Goal: Information Seeking & Learning: Learn about a topic

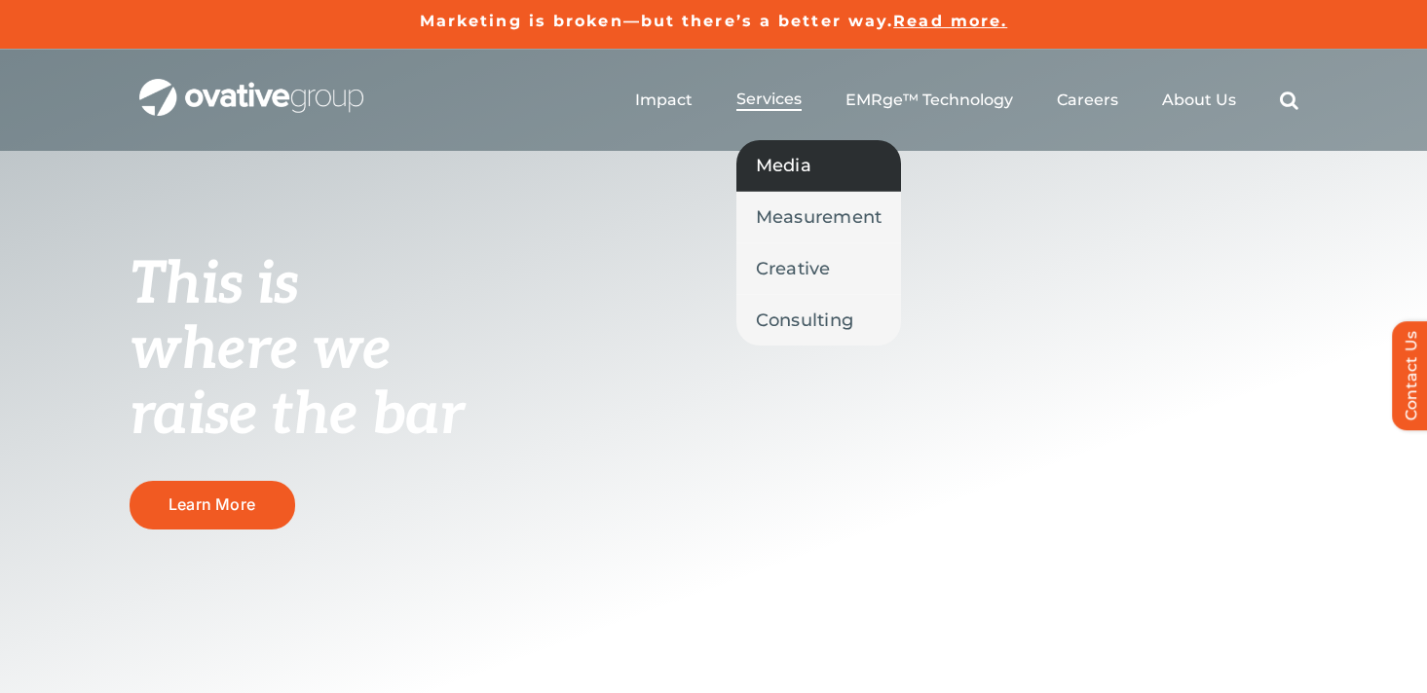
click at [795, 162] on span "Media" at bounding box center [784, 165] width 56 height 27
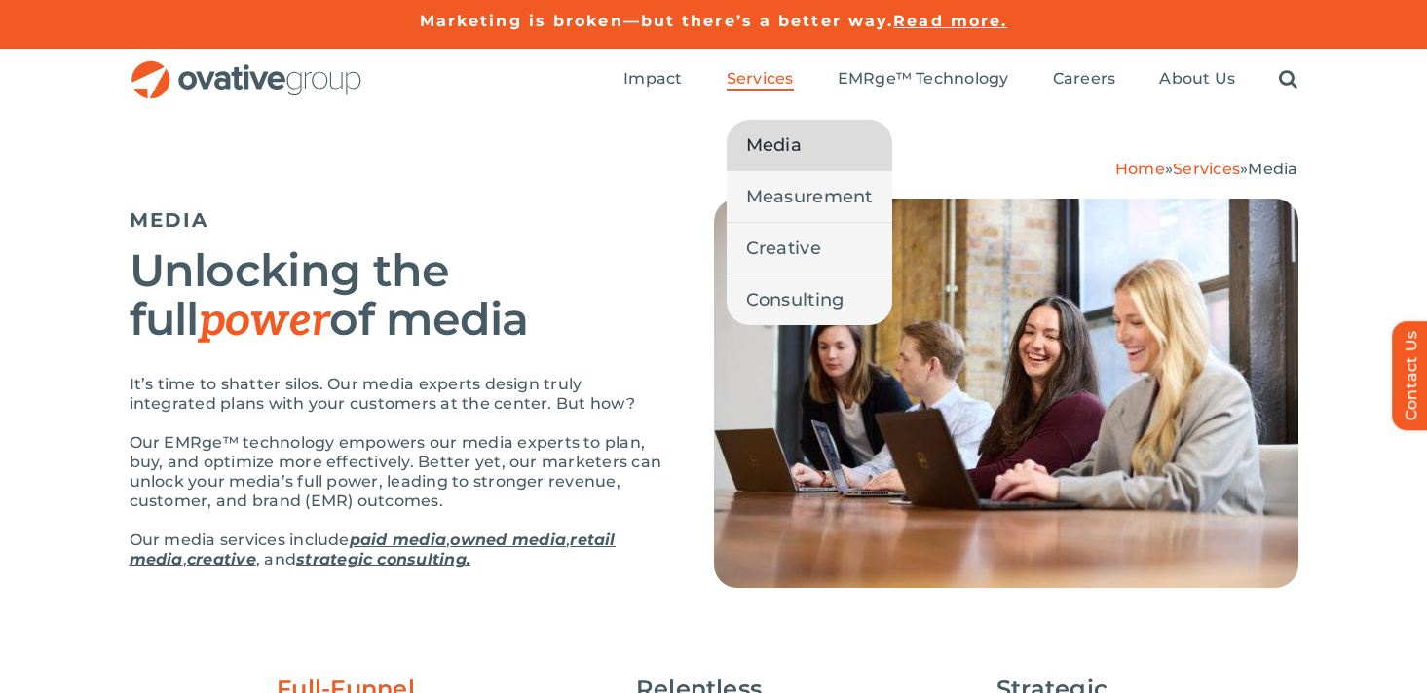
click at [776, 81] on span "Services" at bounding box center [759, 78] width 67 height 19
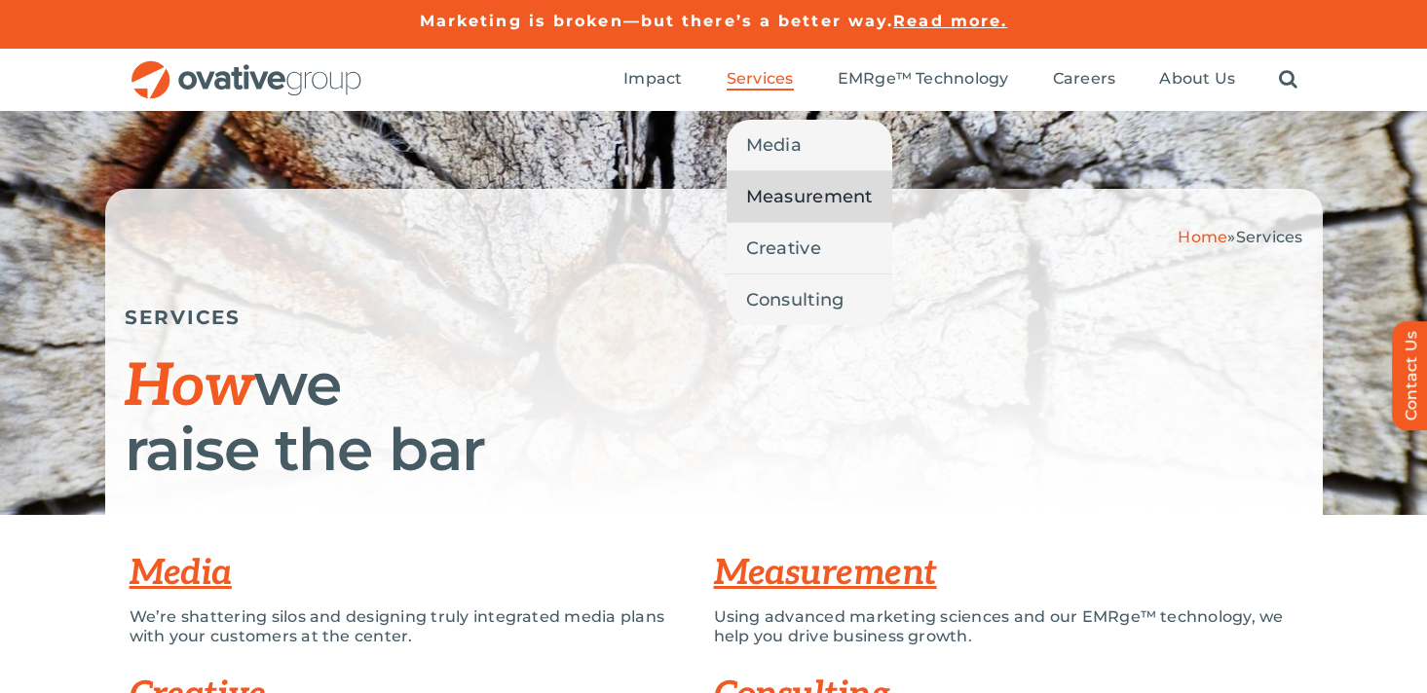
click at [787, 196] on span "Measurement" at bounding box center [809, 196] width 127 height 27
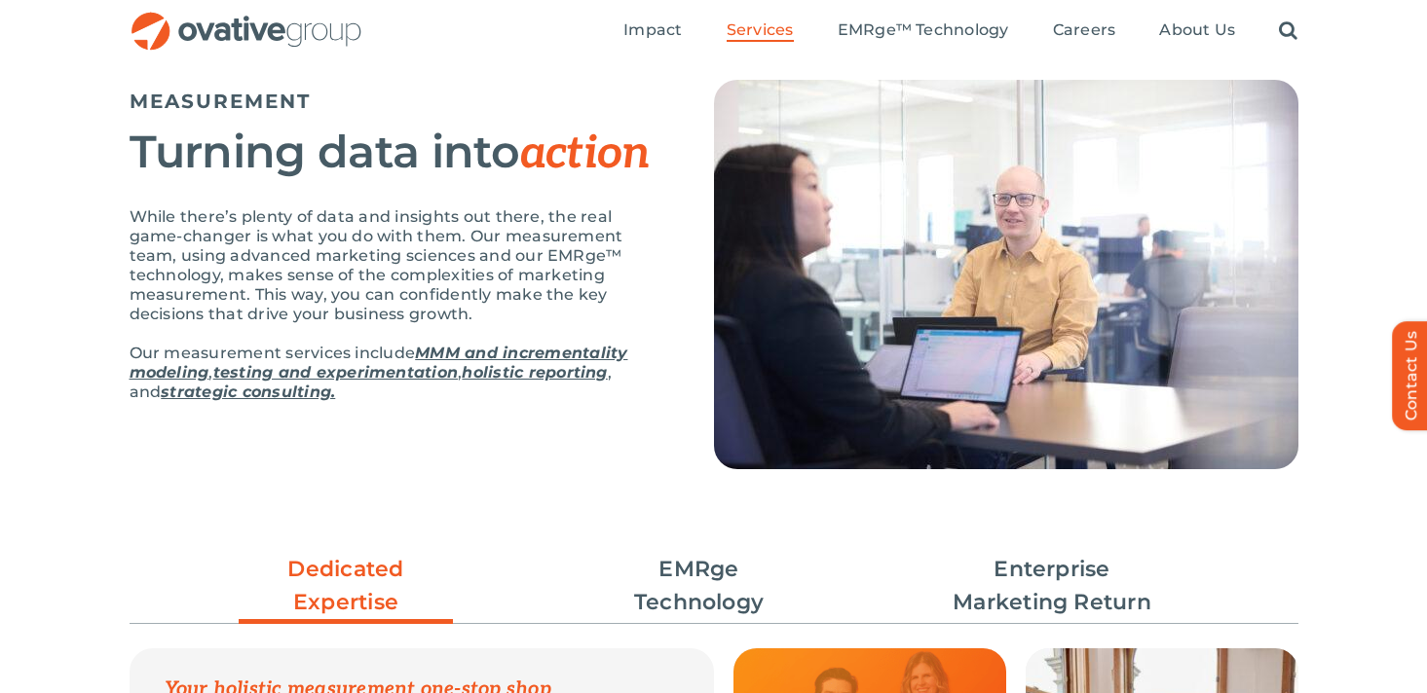
scroll to position [123, 0]
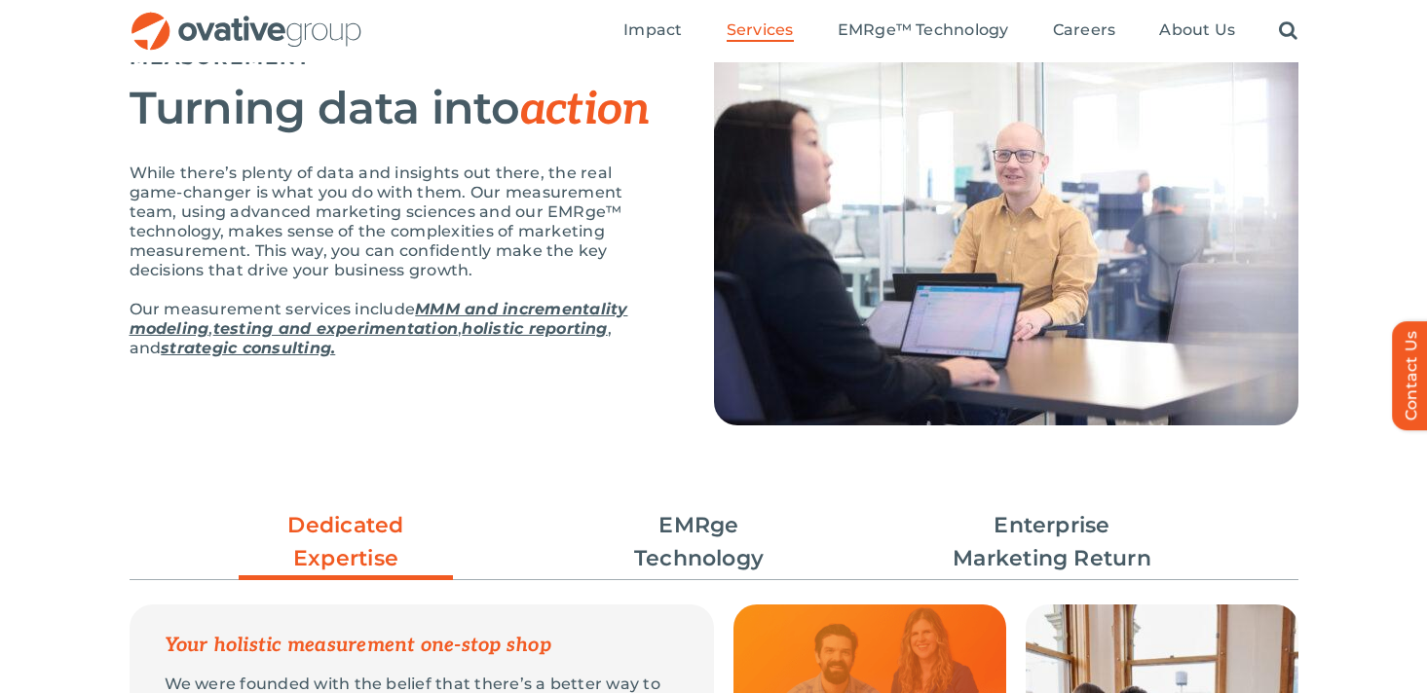
click at [564, 309] on link "MMM and incrementality modeling" at bounding box center [379, 319] width 499 height 38
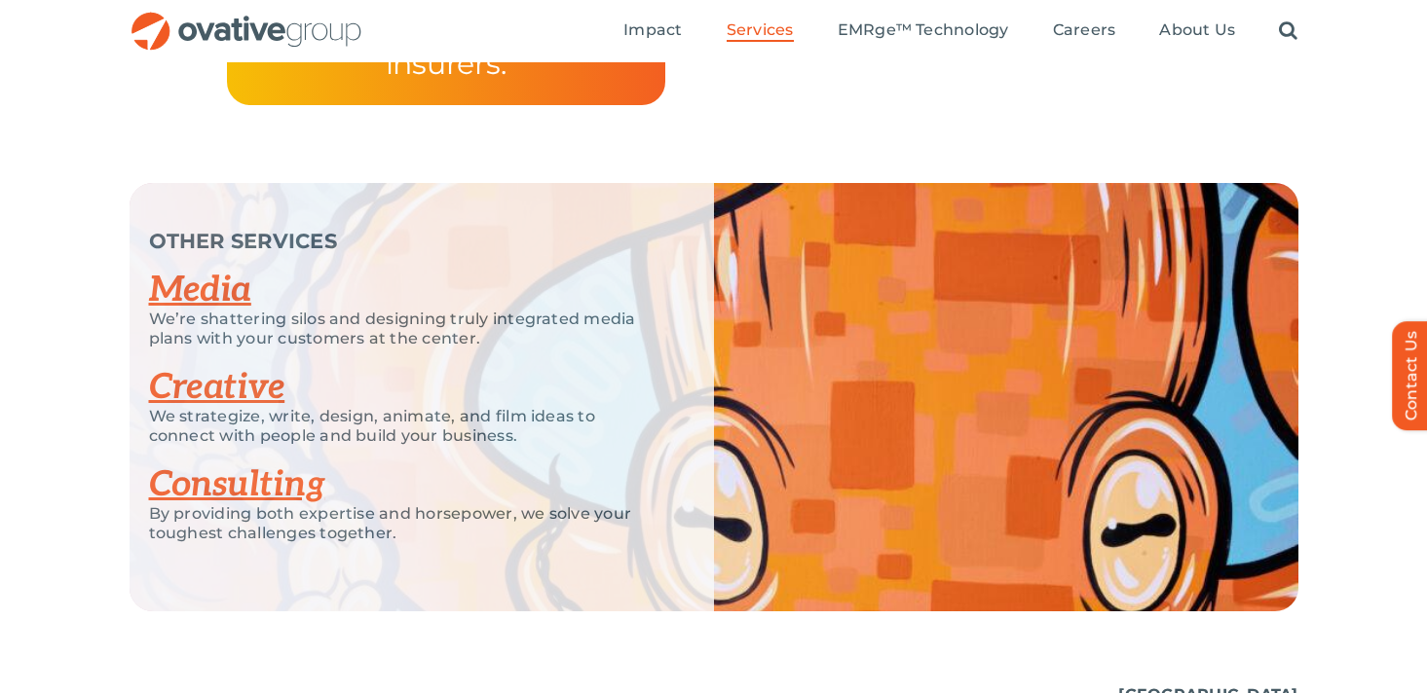
scroll to position [3673, 0]
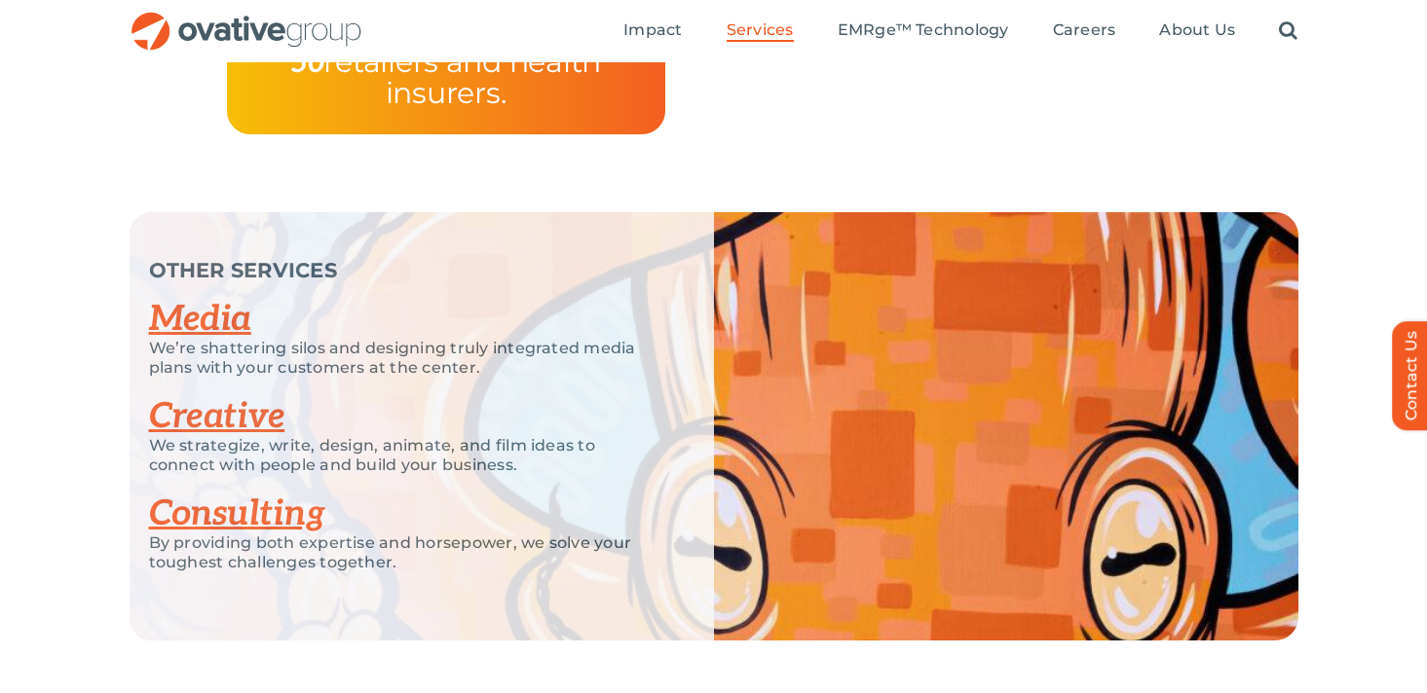
click at [204, 395] on link "Creative" at bounding box center [217, 416] width 136 height 43
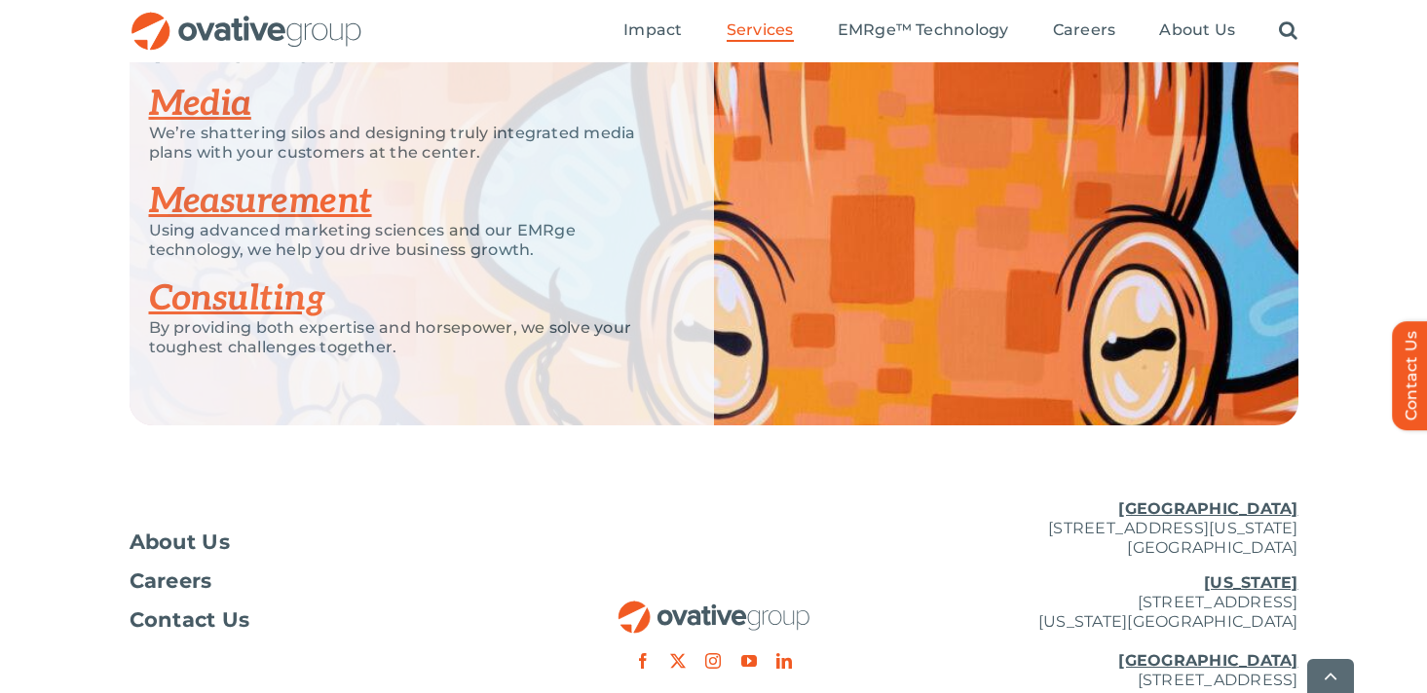
scroll to position [3061, 0]
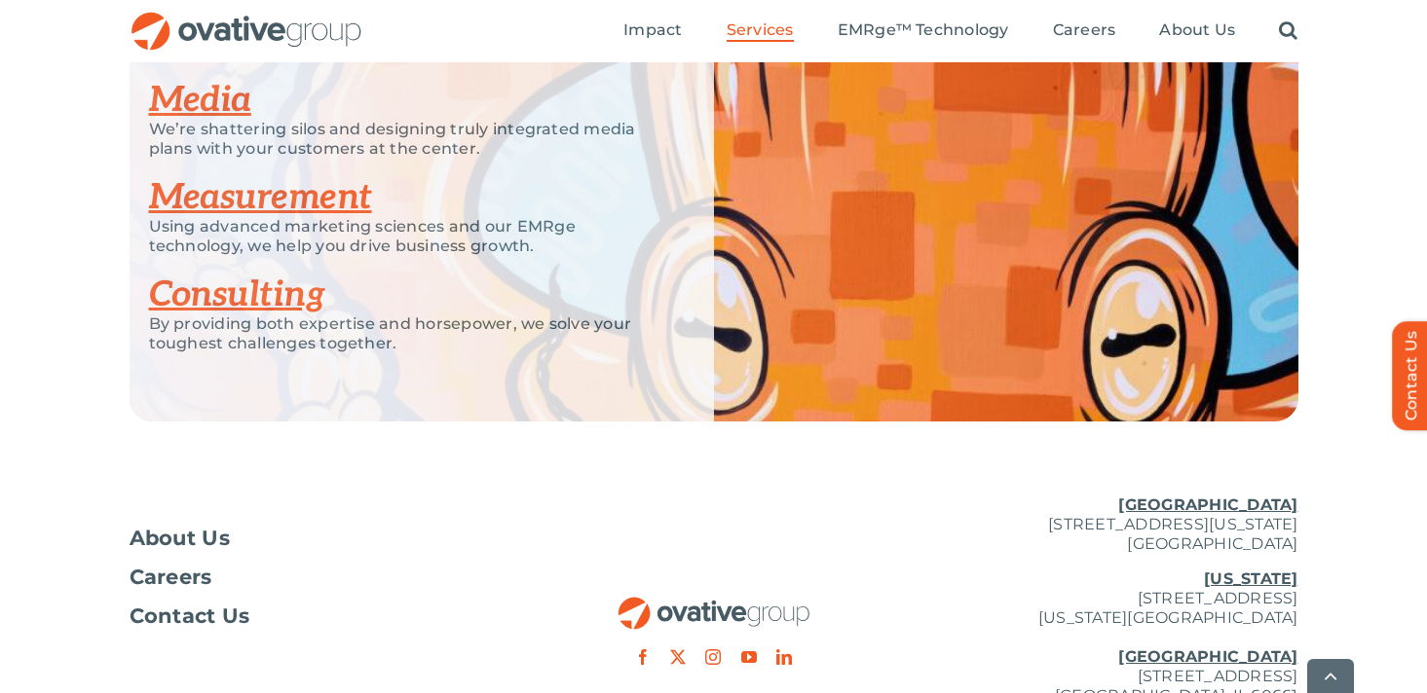
click at [283, 292] on link "Consulting" at bounding box center [237, 295] width 176 height 43
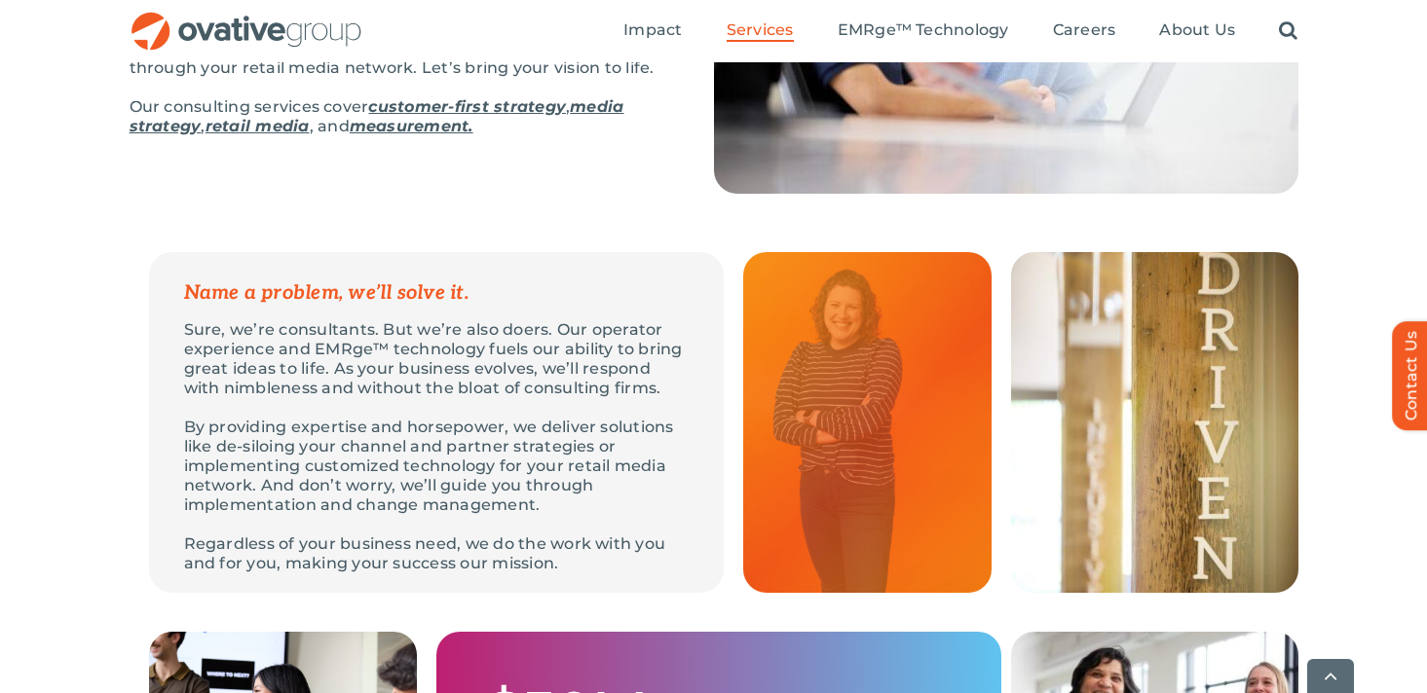
scroll to position [404, 0]
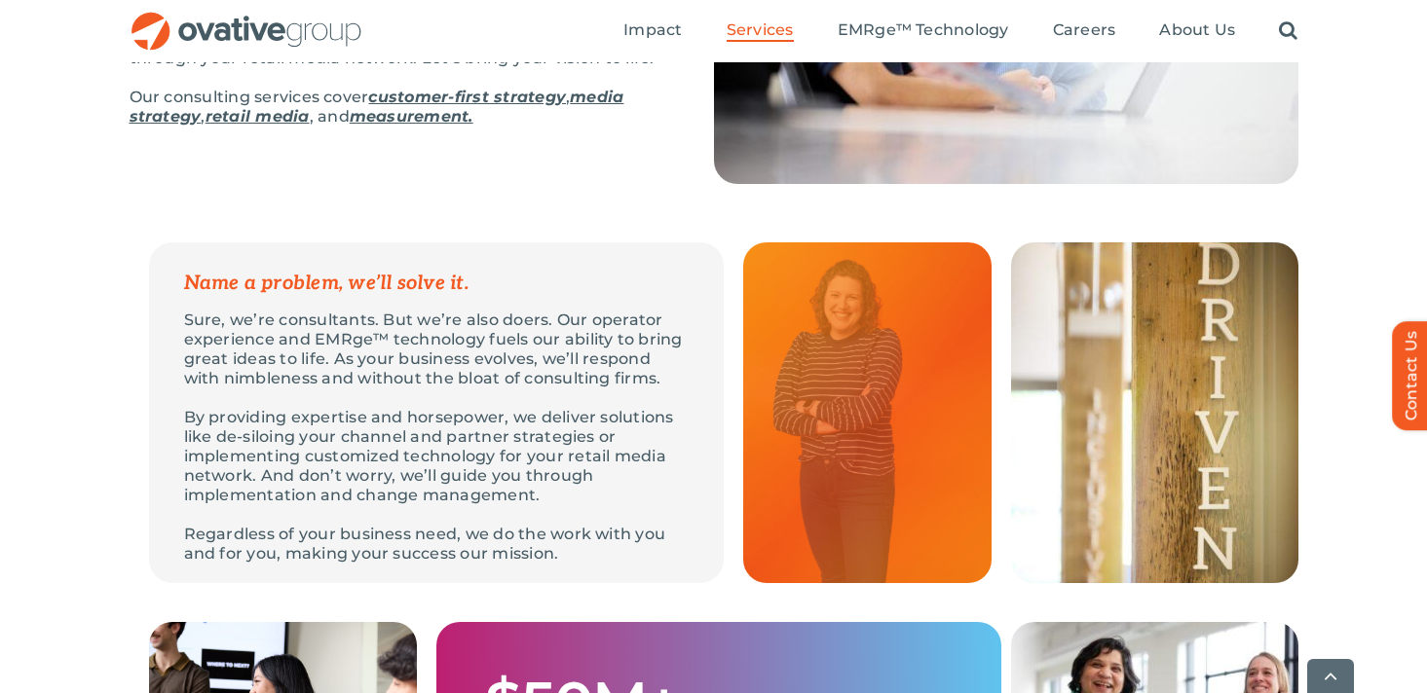
click at [903, 403] on img at bounding box center [867, 412] width 248 height 341
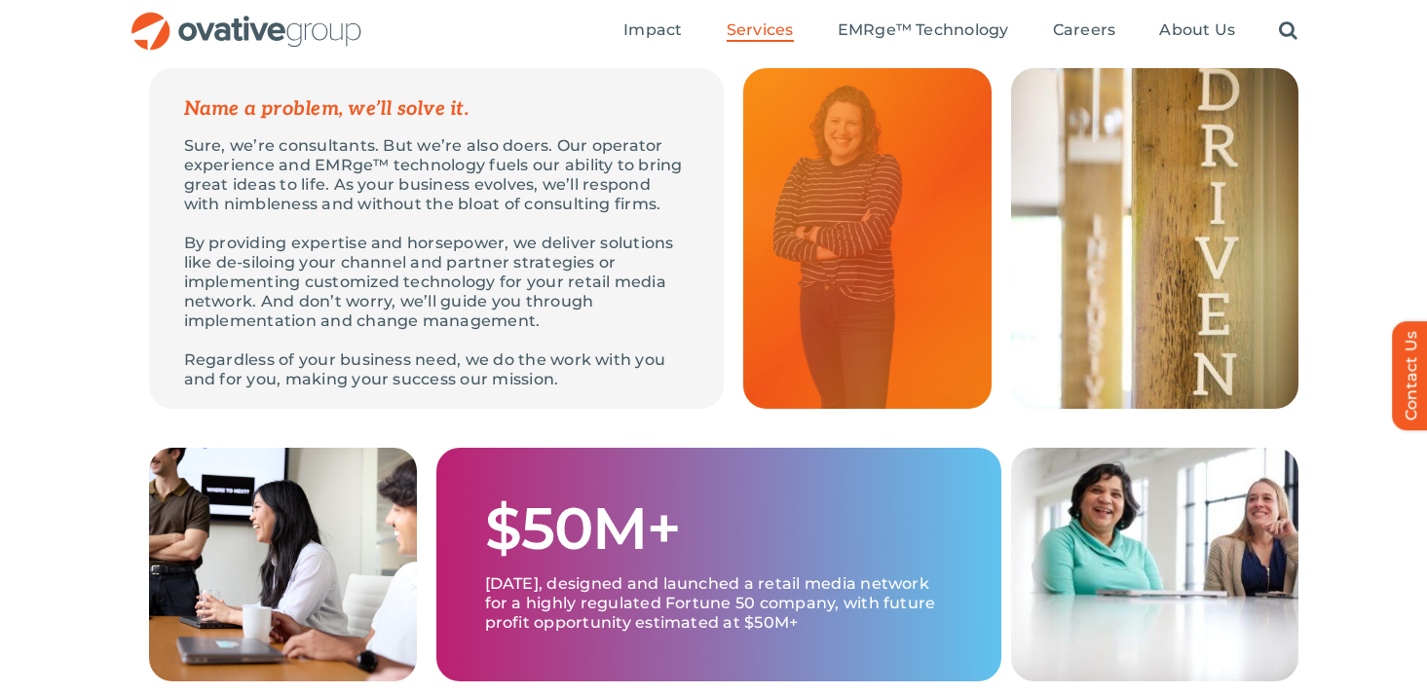
scroll to position [573, 0]
